Goal: Communication & Community: Connect with others

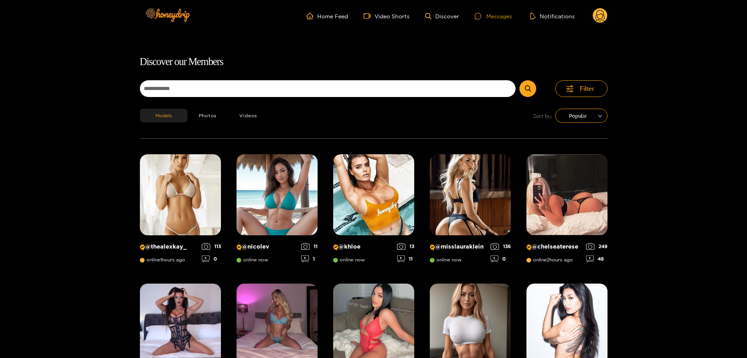
click at [495, 19] on div "Messages" at bounding box center [493, 16] width 37 height 9
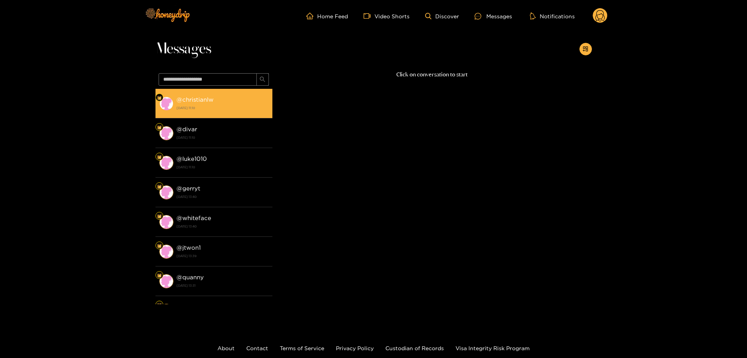
click at [208, 101] on strong "@ christianlw" at bounding box center [195, 99] width 37 height 7
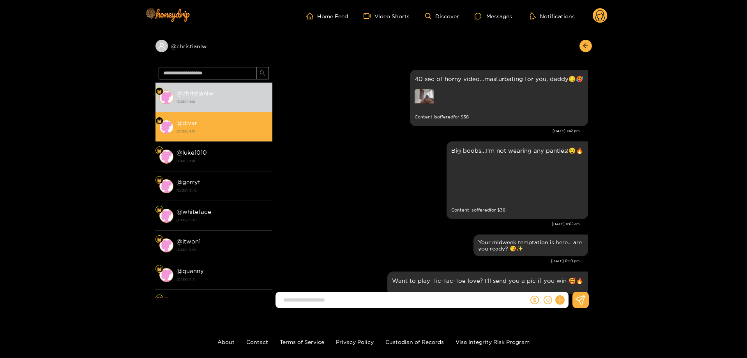
scroll to position [1406, 0]
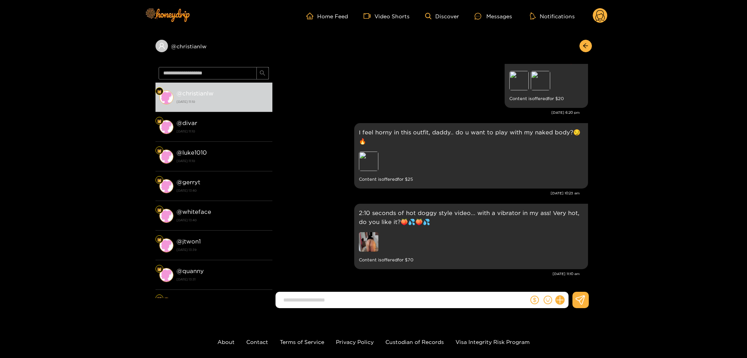
click at [343, 304] on input at bounding box center [403, 300] width 249 height 13
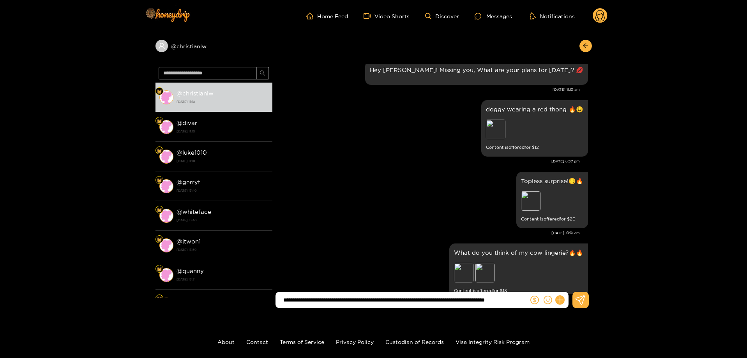
scroll to position [9158, 0]
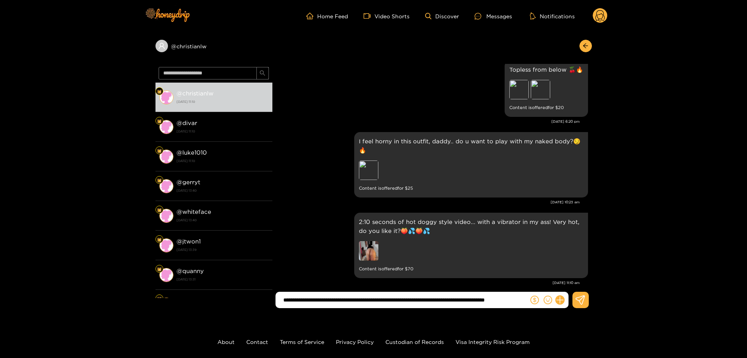
click at [525, 300] on input "**********" at bounding box center [403, 300] width 249 height 13
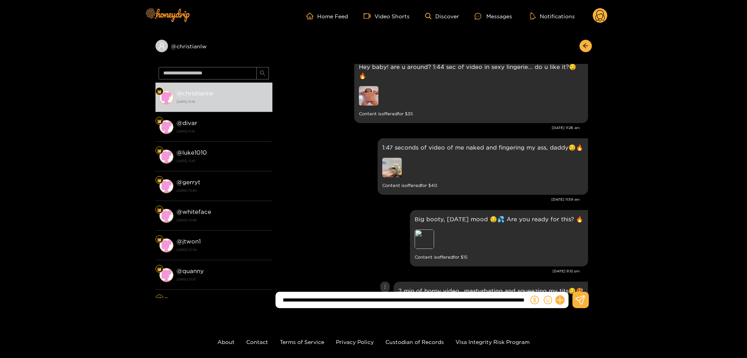
scroll to position [0, 148]
type input "**********"
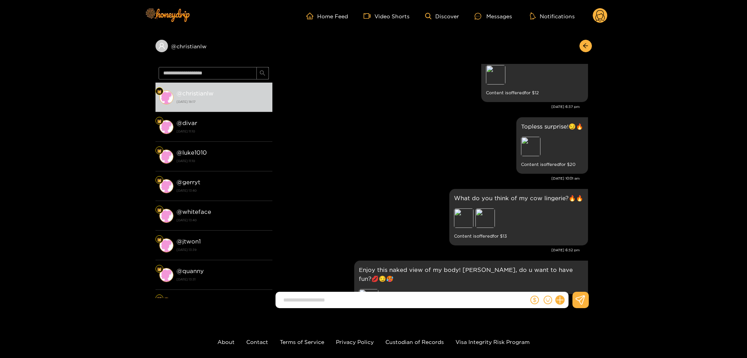
scroll to position [10411, 0]
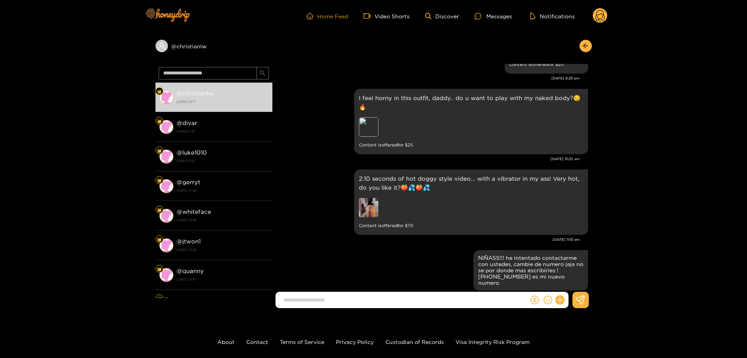
click at [322, 14] on link "Home Feed" at bounding box center [327, 15] width 42 height 7
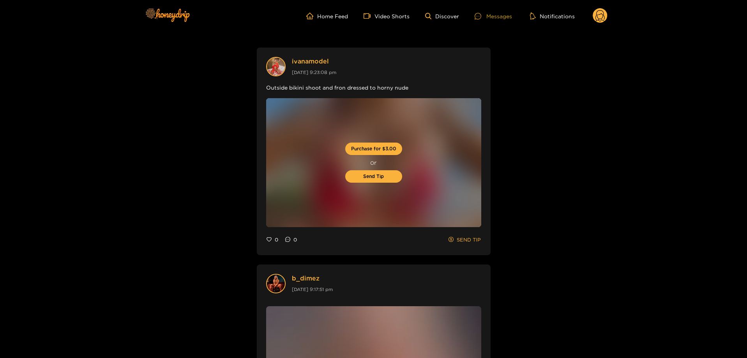
click at [491, 13] on div "Messages" at bounding box center [493, 16] width 37 height 9
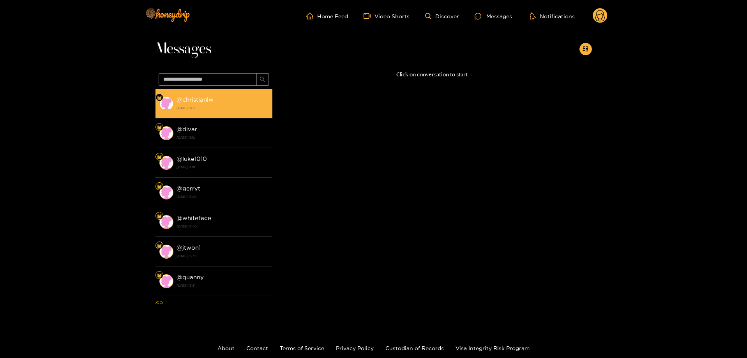
click at [218, 94] on li "@ christianlw [DATE] 18:17" at bounding box center [213, 104] width 117 height 30
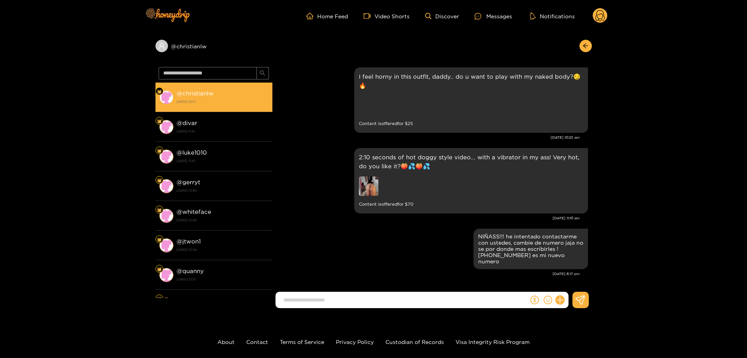
scroll to position [1384, 0]
